Goal: Navigation & Orientation: Go to known website

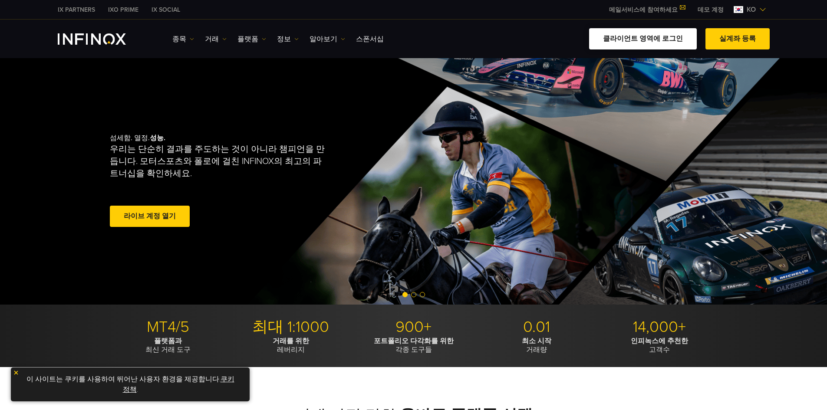
click at [671, 41] on link "클라이언트 영역에 로그인" at bounding box center [643, 38] width 108 height 21
